Goal: Check status: Check status

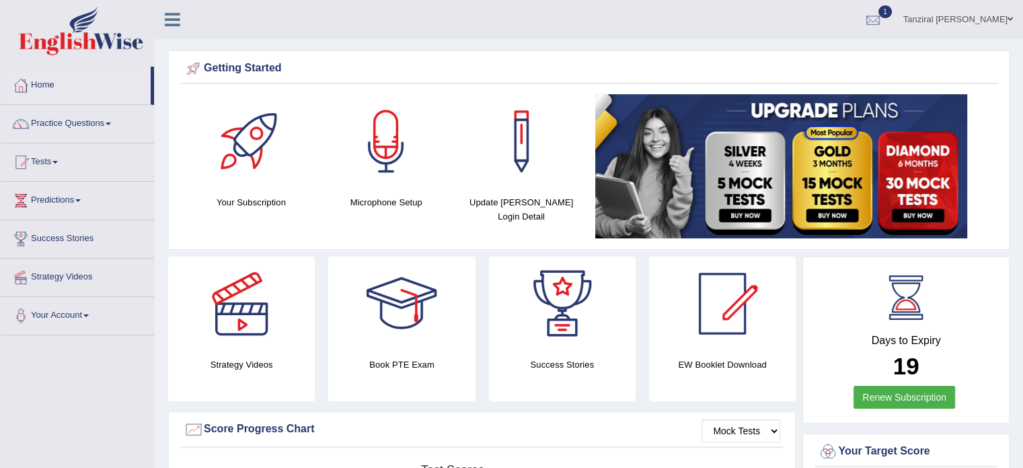
click at [883, 17] on div at bounding box center [873, 20] width 20 height 20
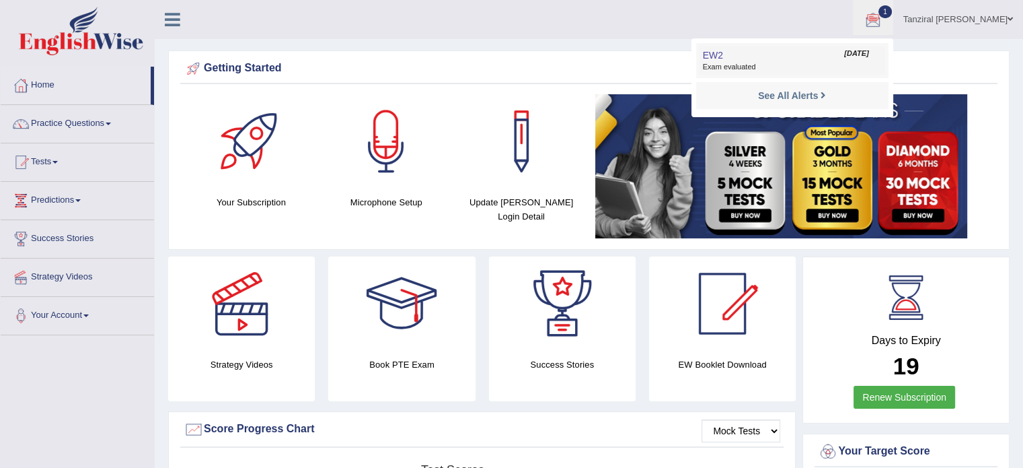
click at [786, 63] on span "Exam evaluated" at bounding box center [792, 67] width 179 height 11
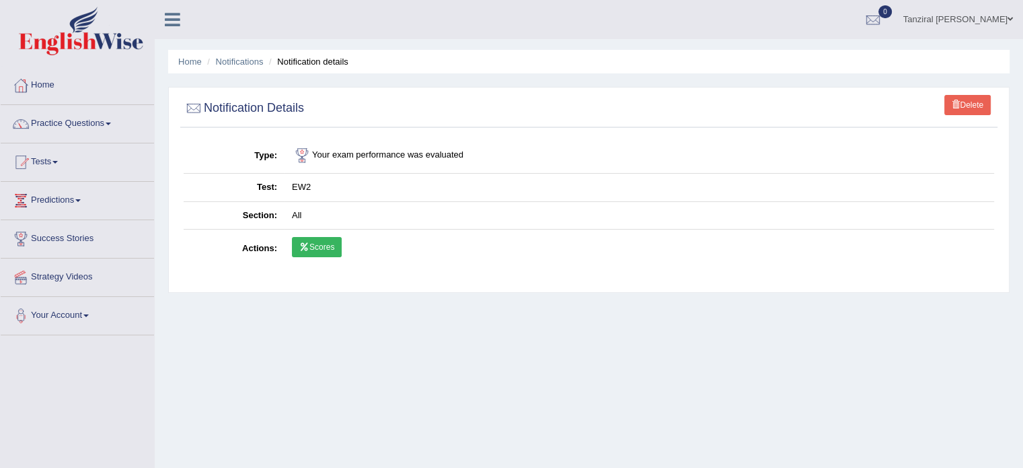
click at [323, 250] on link "Scores" at bounding box center [317, 247] width 50 height 20
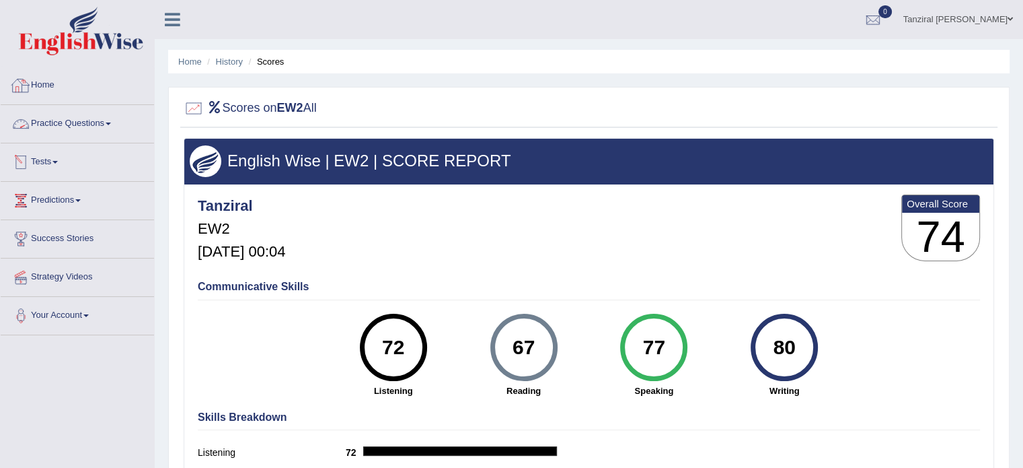
click at [45, 85] on link "Home" at bounding box center [77, 84] width 153 height 34
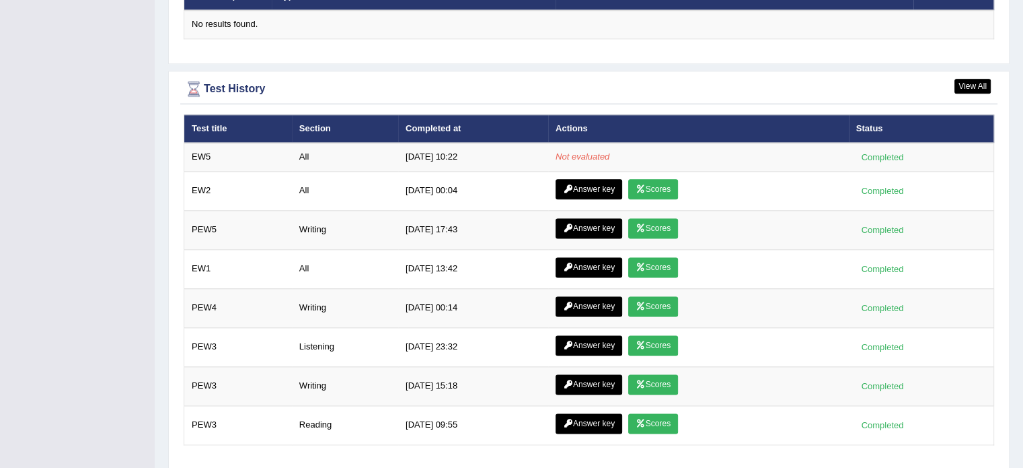
scroll to position [1743, 0]
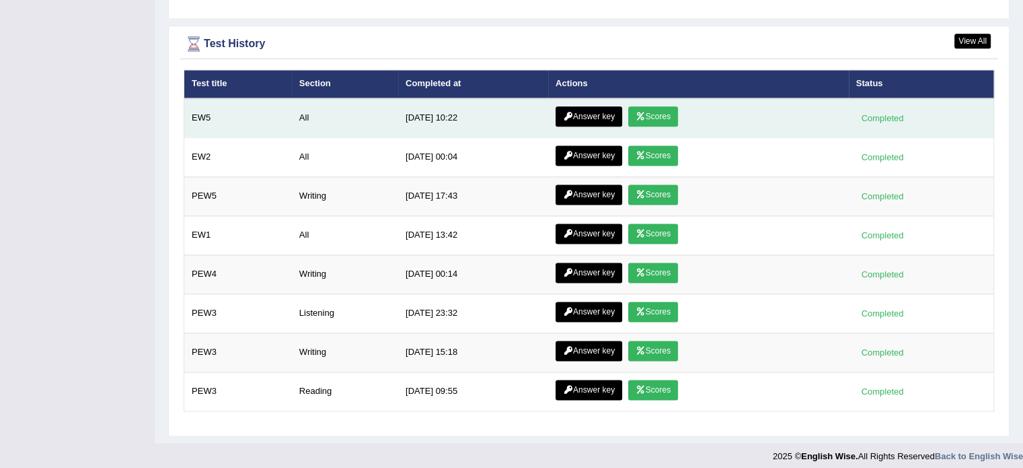
click at [595, 110] on link "Answer key" at bounding box center [589, 116] width 67 height 20
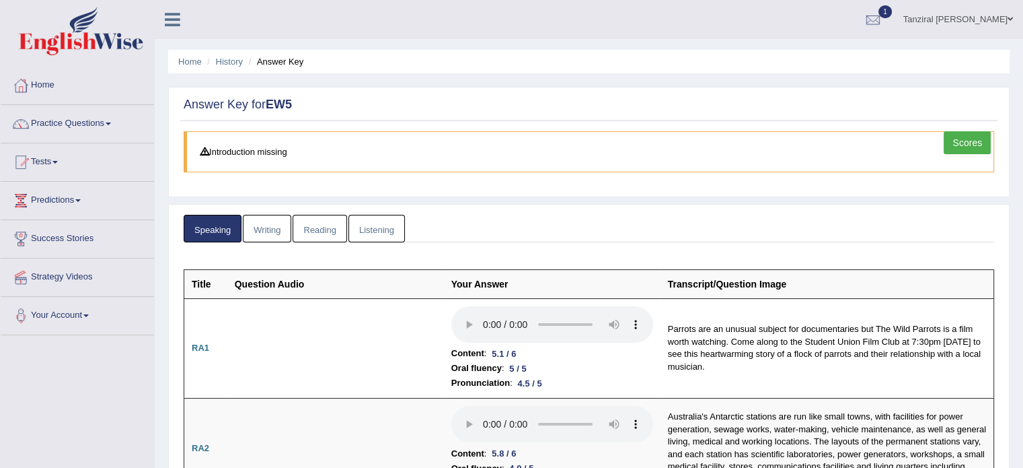
click at [281, 226] on link "Writing" at bounding box center [267, 229] width 48 height 28
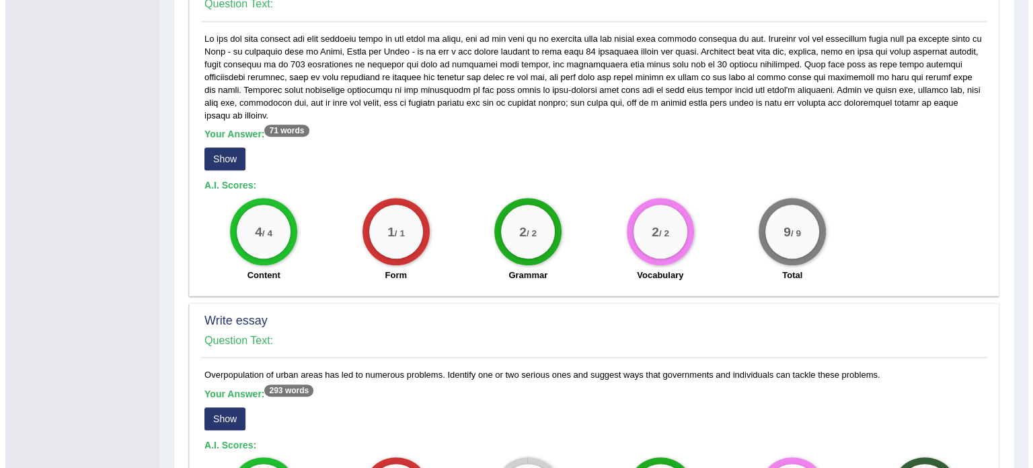
scroll to position [755, 0]
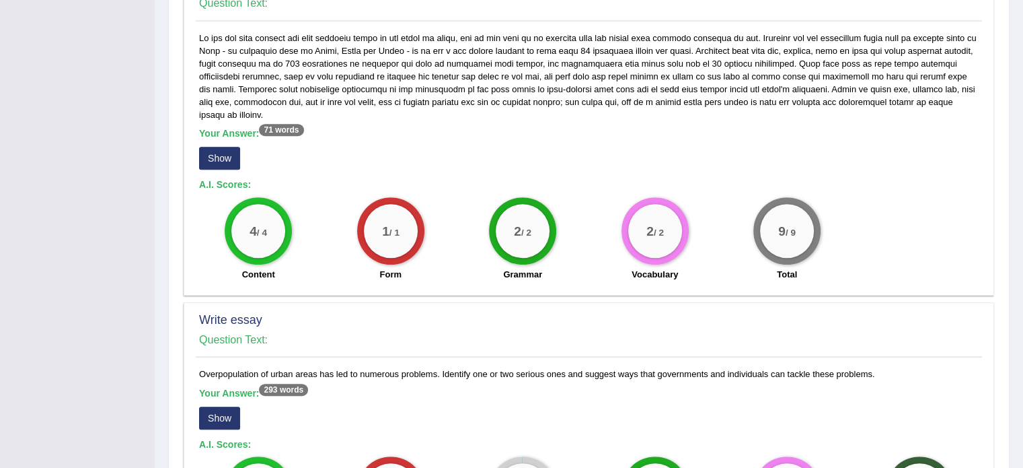
click at [229, 406] on button "Show" at bounding box center [219, 417] width 41 height 23
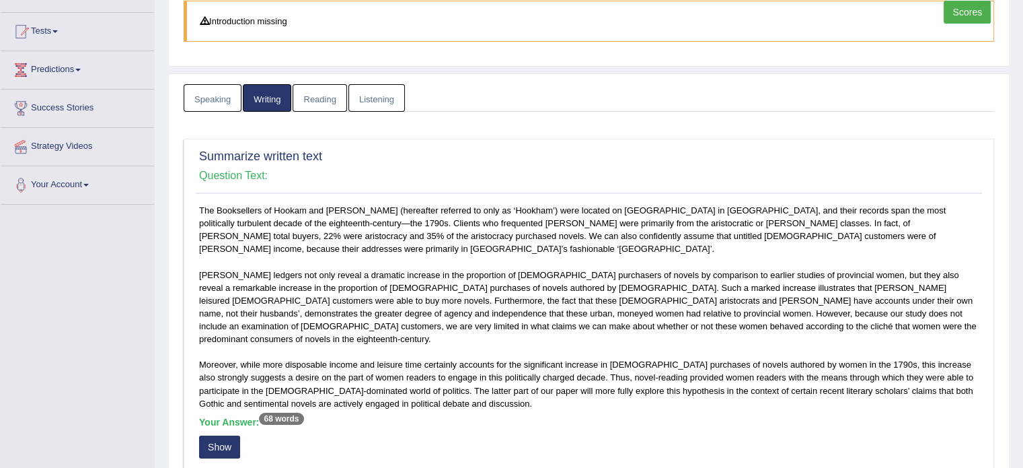
scroll to position [0, 0]
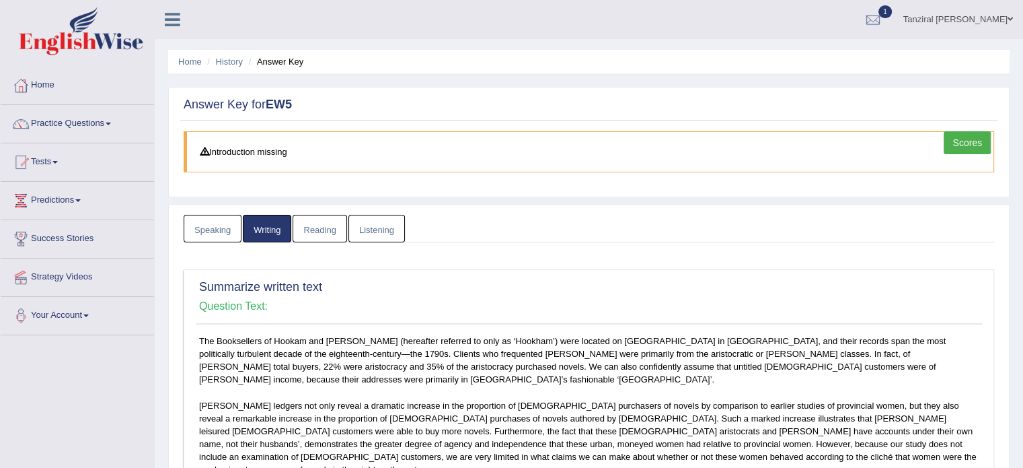
click at [326, 229] on link "Reading" at bounding box center [320, 229] width 54 height 28
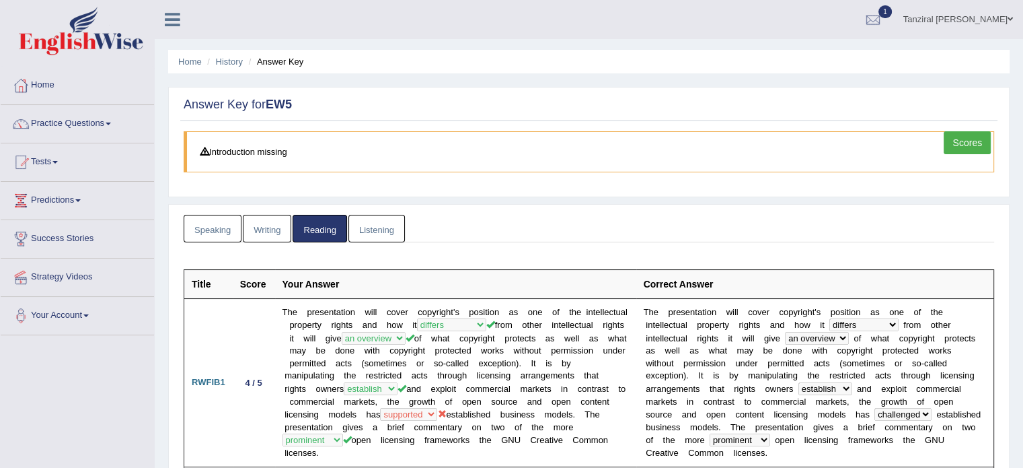
click at [377, 228] on link "Listening" at bounding box center [376, 229] width 57 height 28
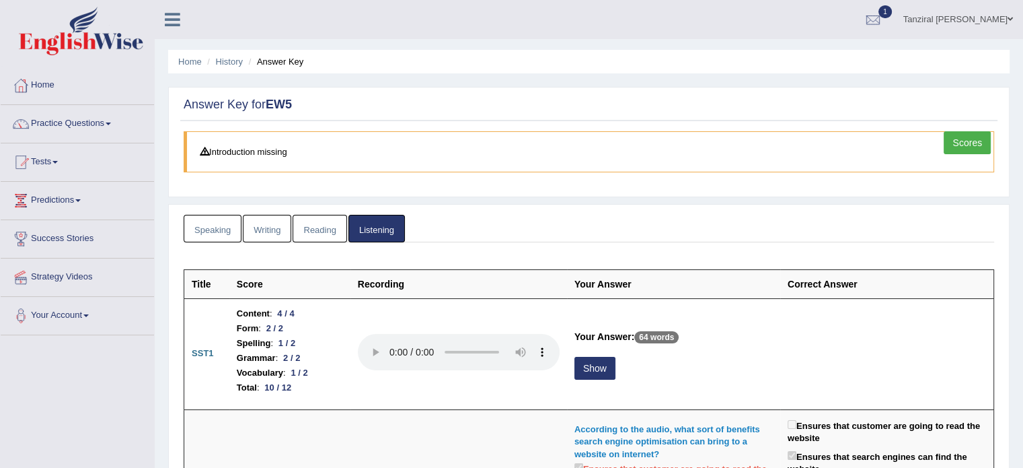
click at [971, 139] on link "Scores" at bounding box center [967, 142] width 47 height 23
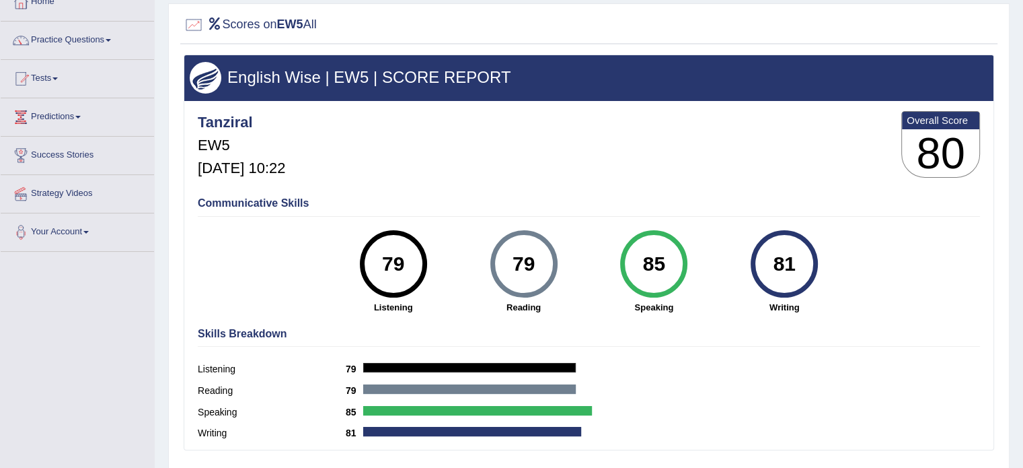
scroll to position [85, 0]
